Goal: Check status: Check status

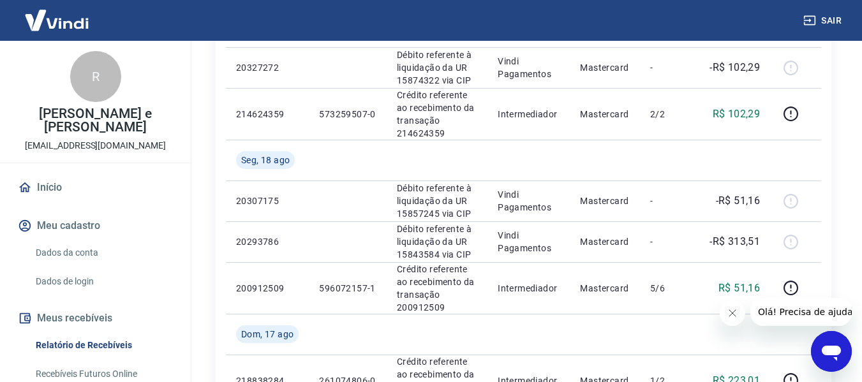
scroll to position [255, 0]
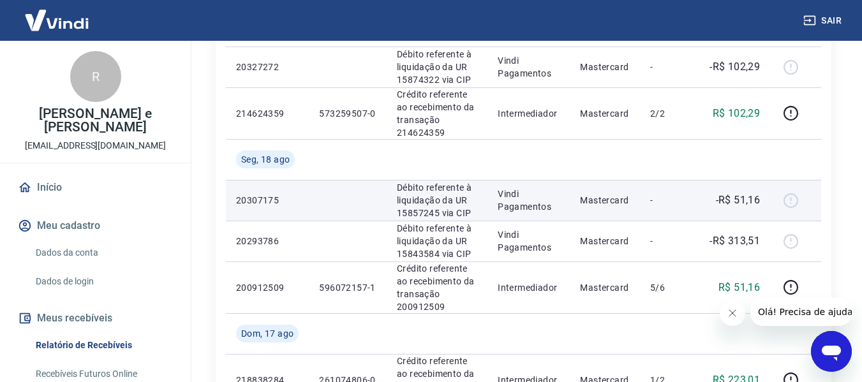
click at [657, 201] on p "-" at bounding box center [669, 200] width 38 height 13
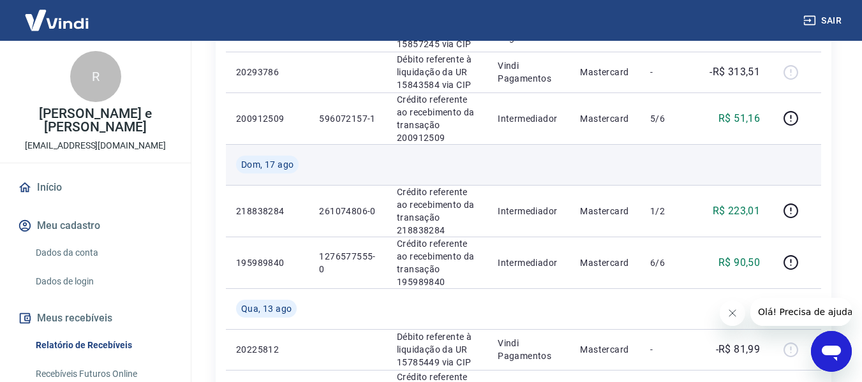
scroll to position [447, 0]
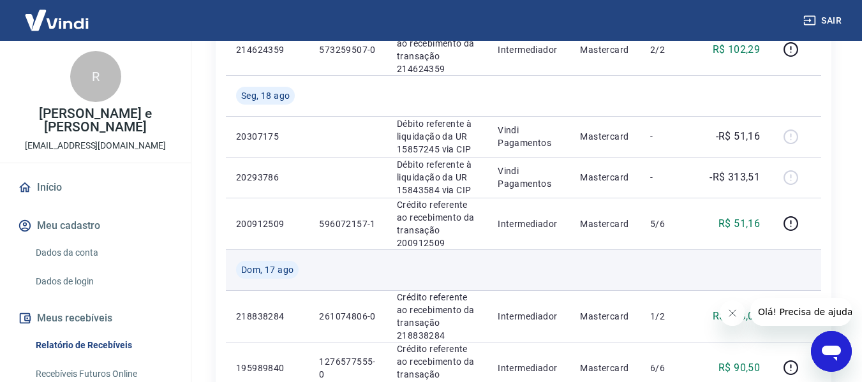
click at [724, 280] on td at bounding box center [734, 269] width 72 height 41
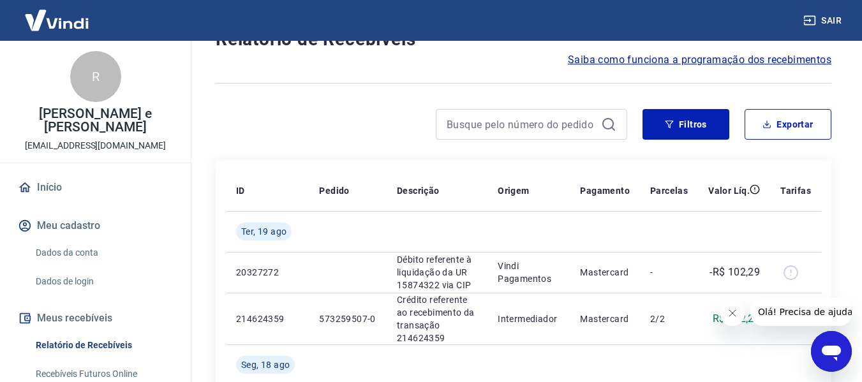
scroll to position [0, 0]
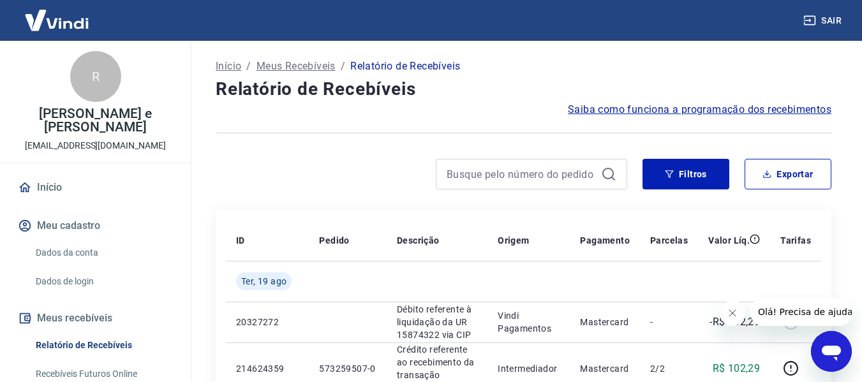
click at [124, 189] on link "Início" at bounding box center [95, 188] width 160 height 28
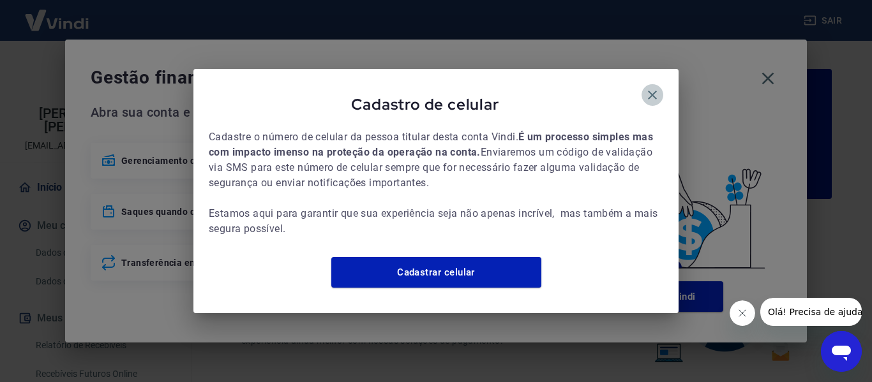
click at [649, 87] on icon "button" at bounding box center [651, 94] width 15 height 15
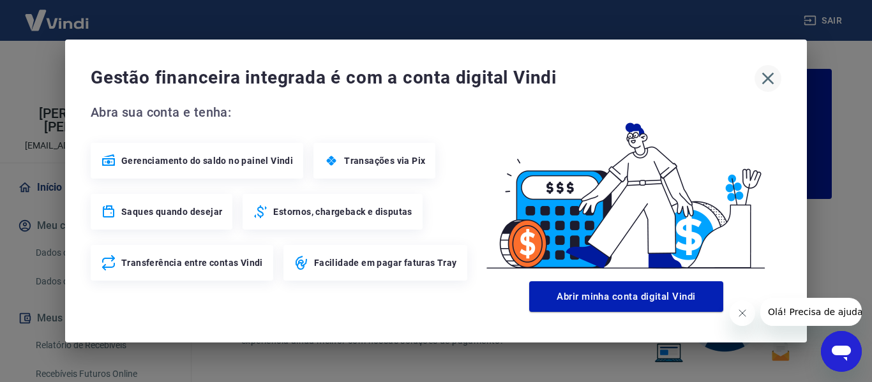
click at [769, 83] on icon "button" at bounding box center [767, 78] width 20 height 20
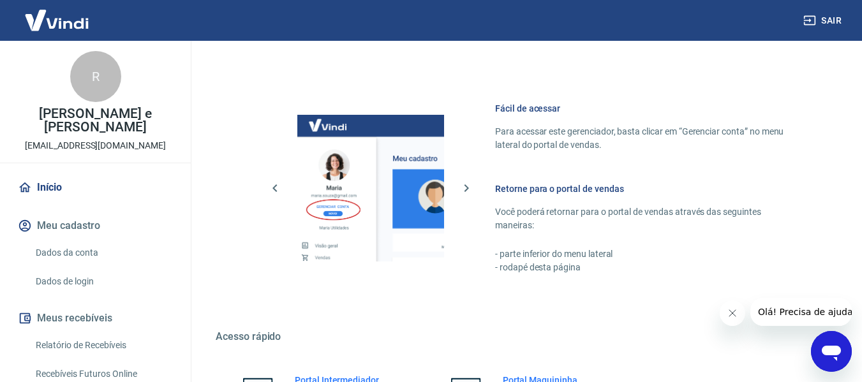
scroll to position [797, 0]
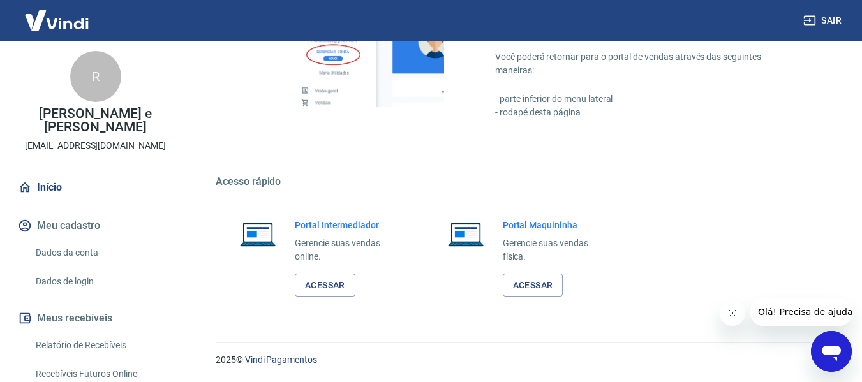
click at [317, 255] on p "Gerencie suas vendas online." at bounding box center [348, 250] width 106 height 27
click at [331, 272] on div "Portal Intermediador Gerencie suas vendas online. Acessar" at bounding box center [348, 258] width 106 height 78
click at [326, 285] on link "Acessar" at bounding box center [325, 286] width 61 height 24
